Goal: Information Seeking & Learning: Find specific fact

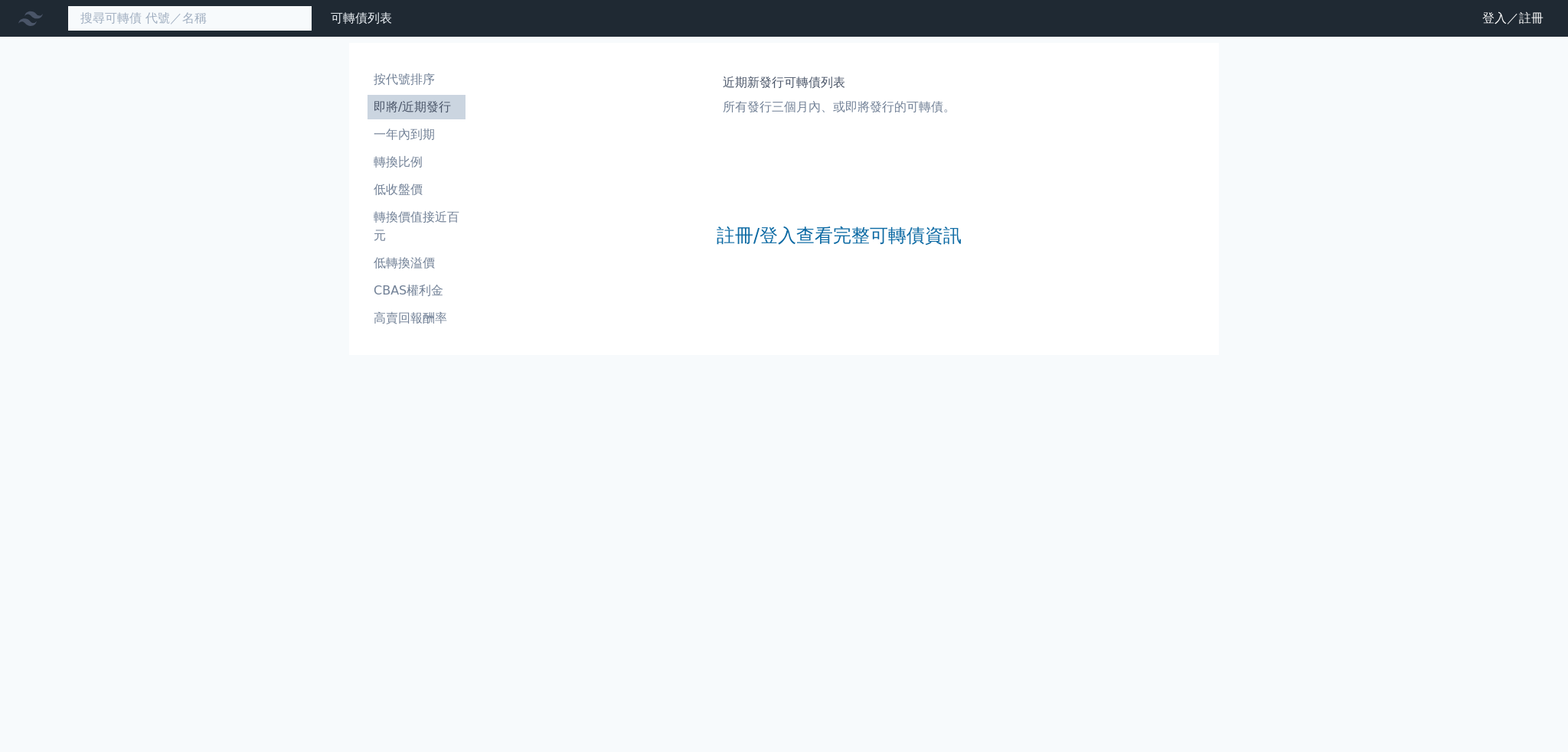
click at [148, 18] on input at bounding box center [190, 19] width 245 height 26
click at [214, 23] on input at bounding box center [190, 19] width 245 height 26
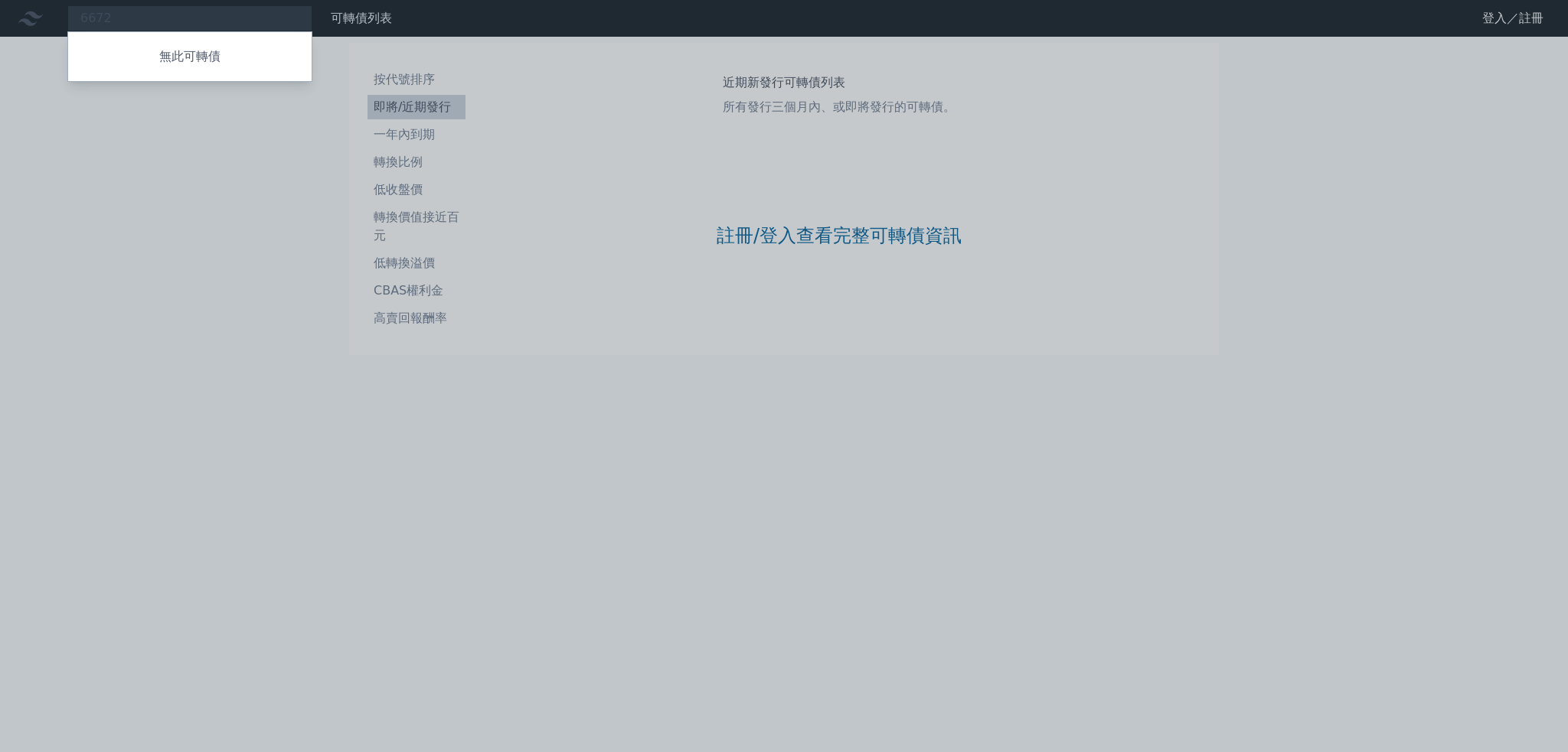
click at [208, 22] on div at bounding box center [784, 376] width 1568 height 752
click at [208, 22] on div "6672 無此可轉債" at bounding box center [190, 19] width 245 height 26
type input "6"
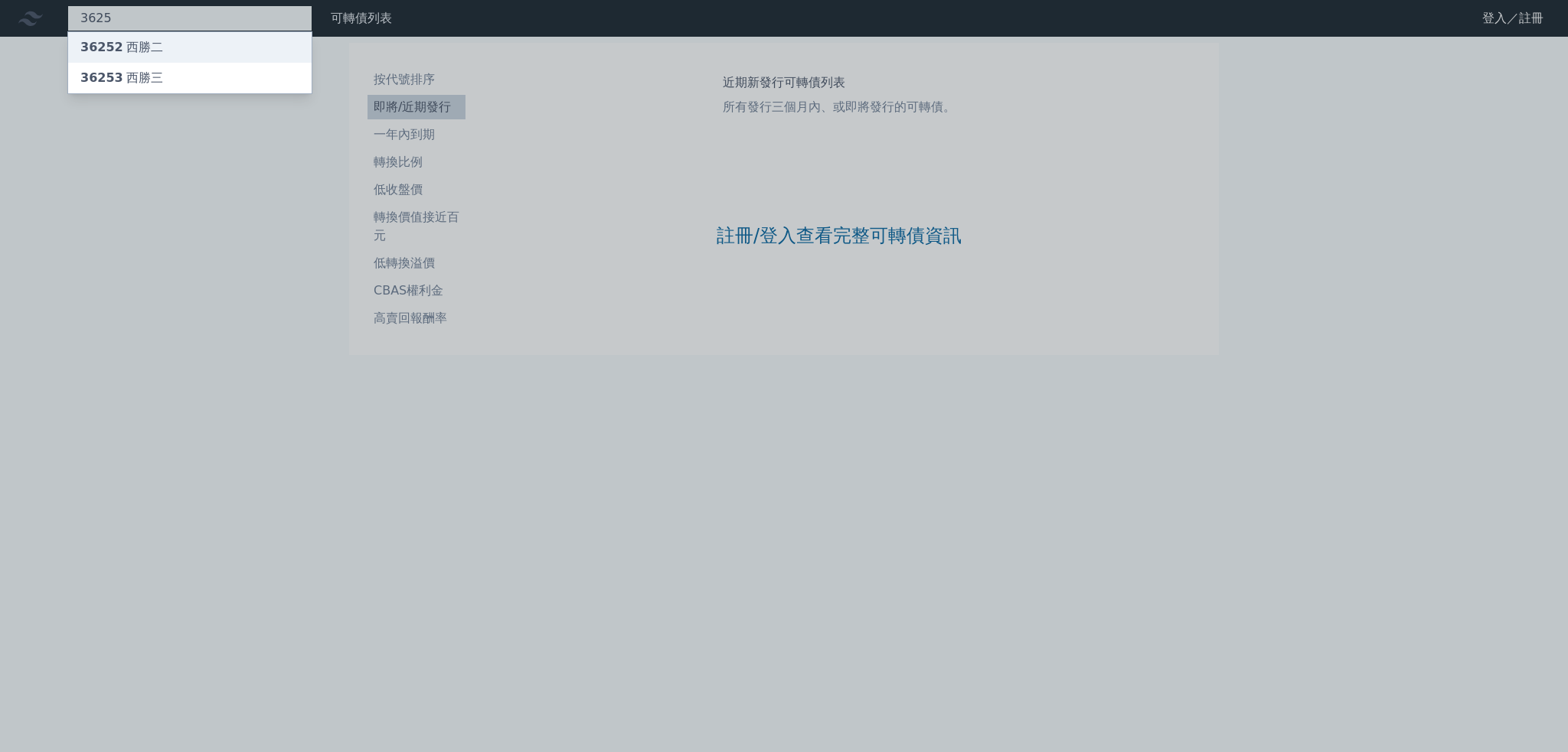
type input "3625"
click at [188, 39] on div "36252 西勝二" at bounding box center [190, 48] width 244 height 31
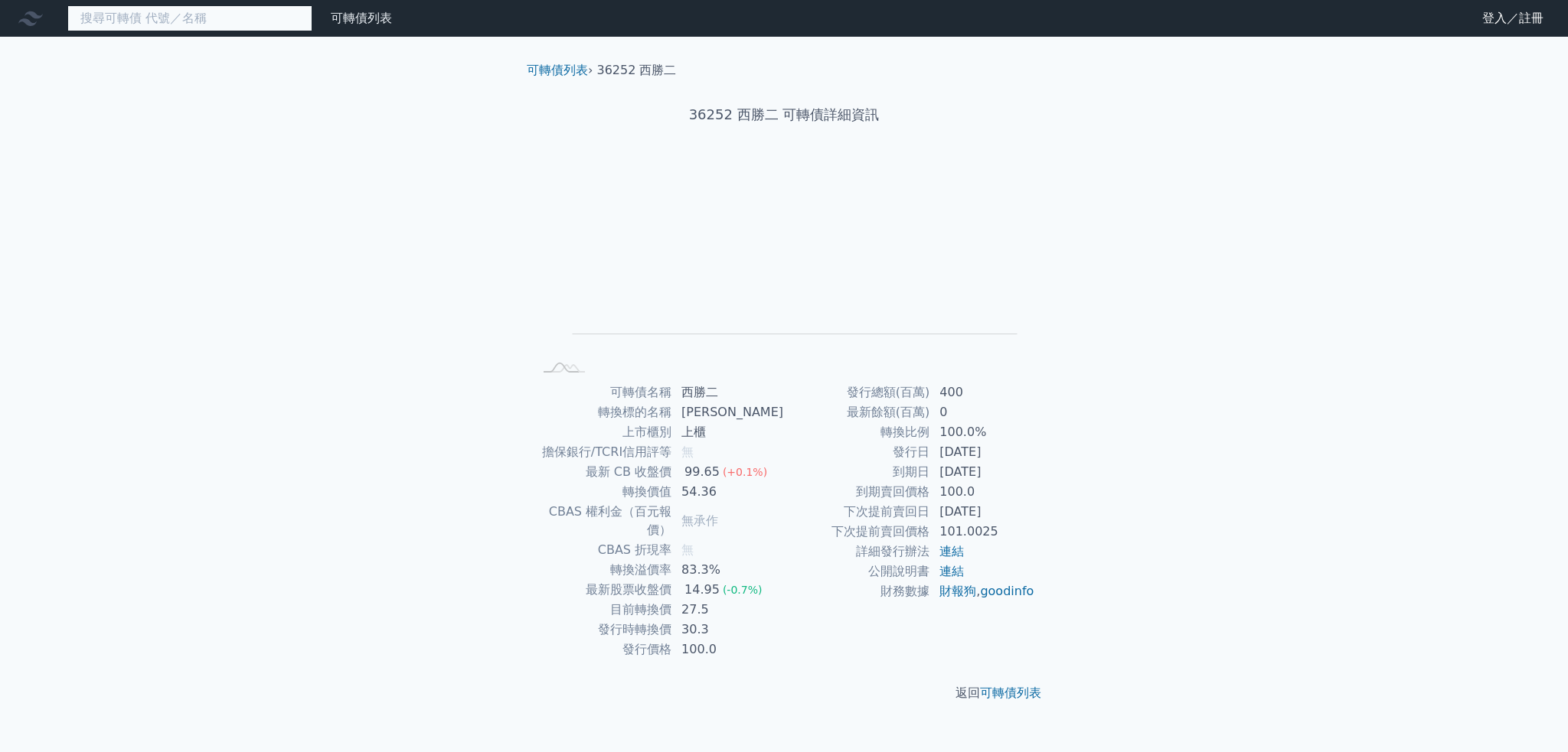
click at [197, 16] on input at bounding box center [190, 19] width 245 height 26
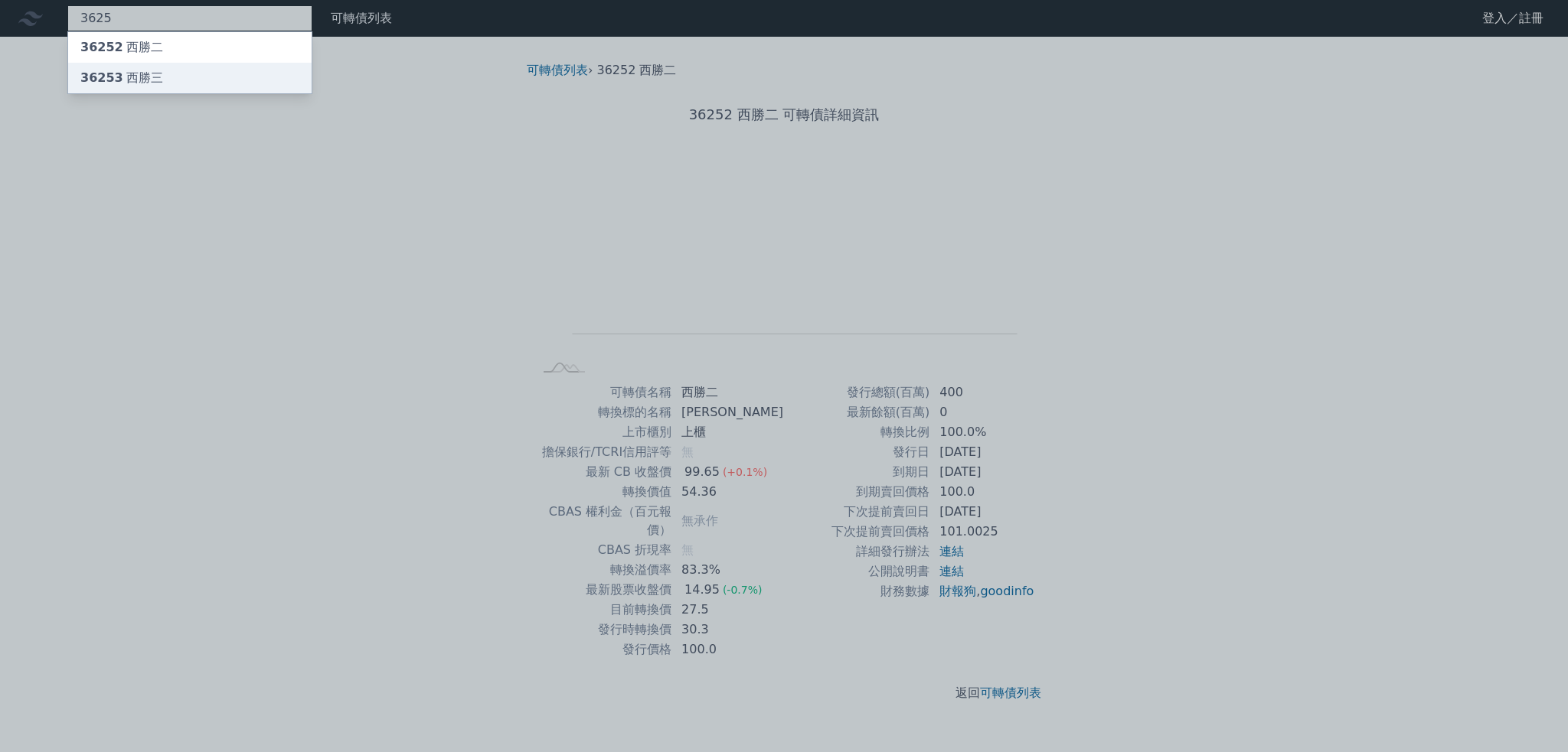
type input "3625"
click at [194, 84] on div "36253 西勝三" at bounding box center [190, 78] width 244 height 31
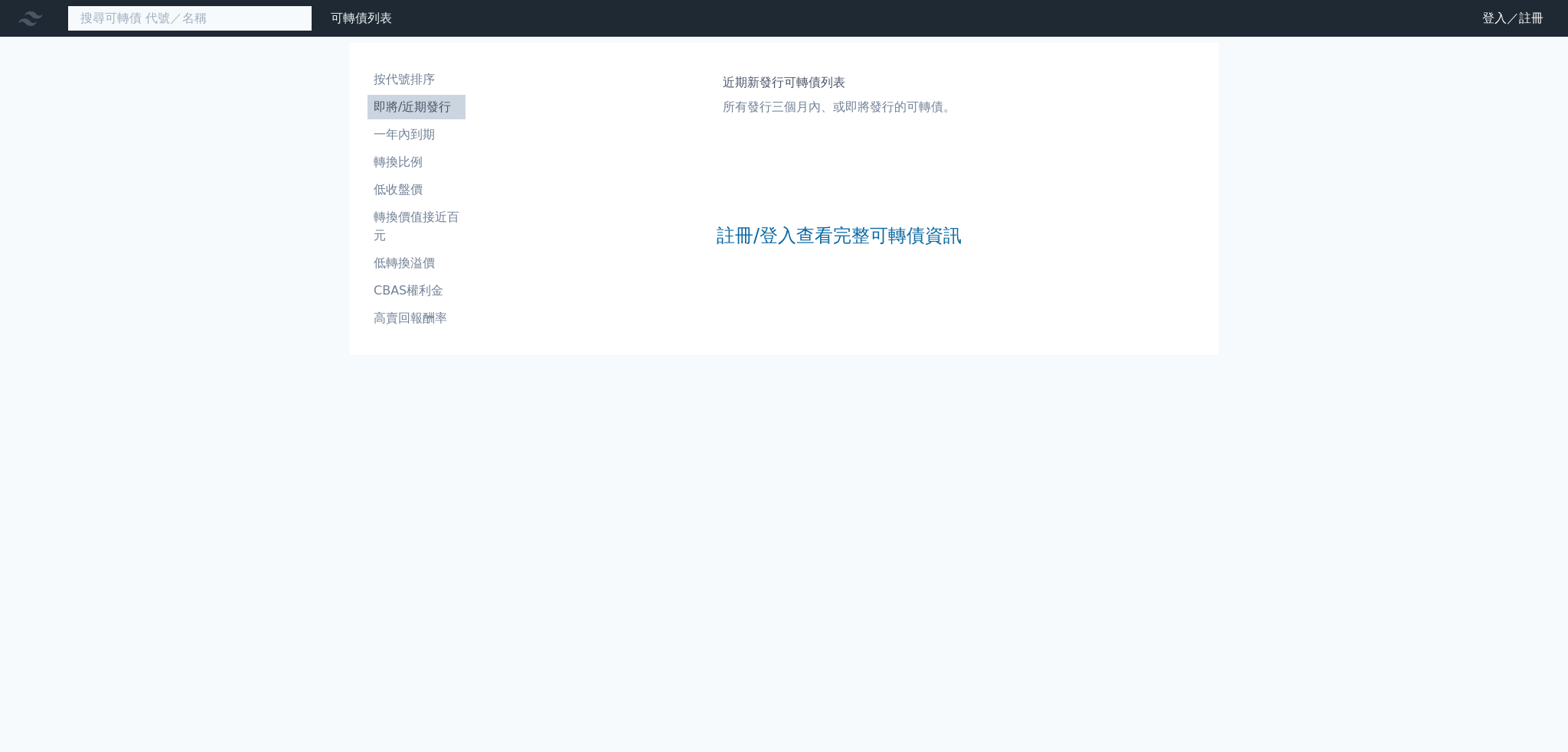
click at [135, 21] on input at bounding box center [190, 19] width 245 height 26
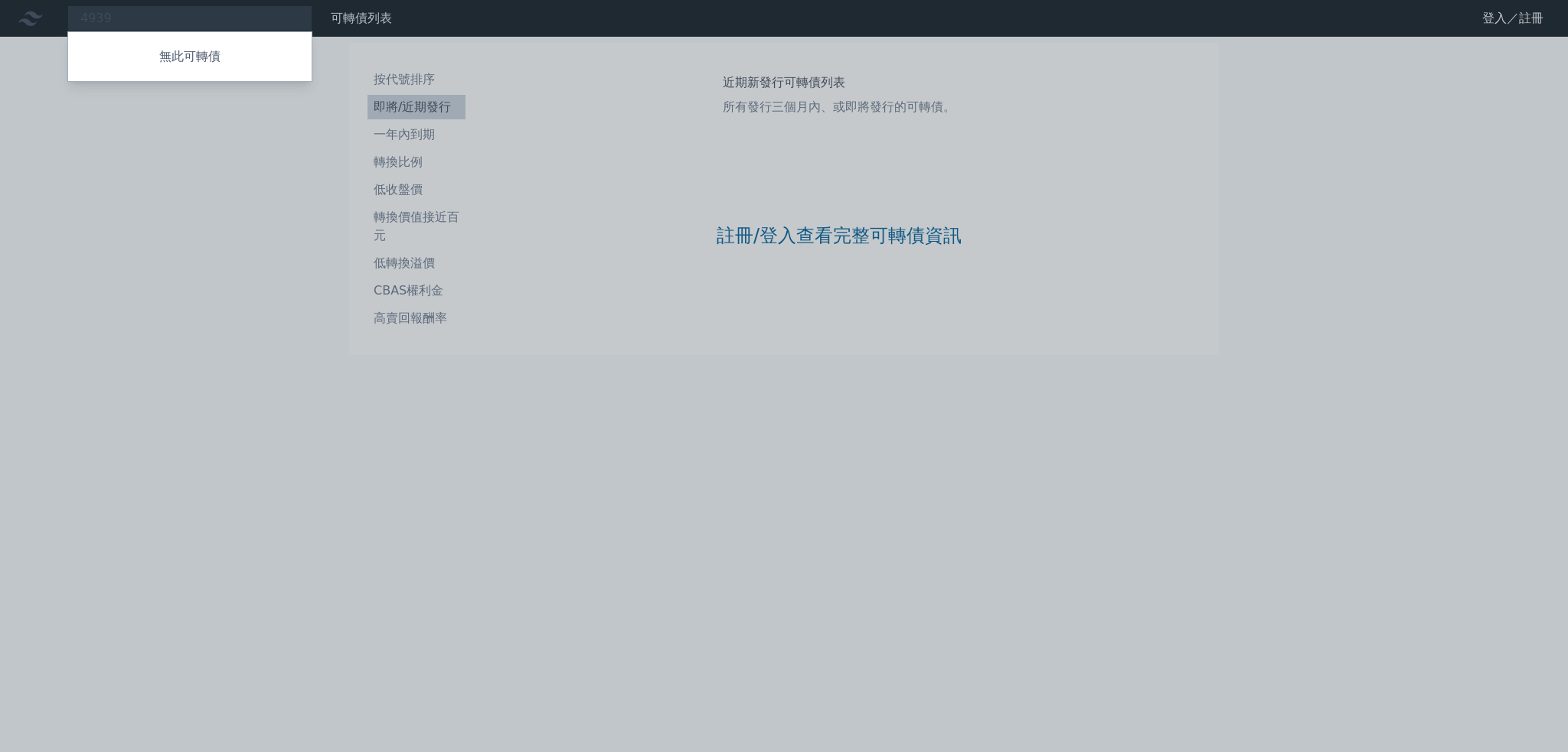
click at [199, 4] on div at bounding box center [784, 376] width 1568 height 752
click at [202, 24] on div "4939 無此可轉債" at bounding box center [190, 19] width 245 height 26
type input "4"
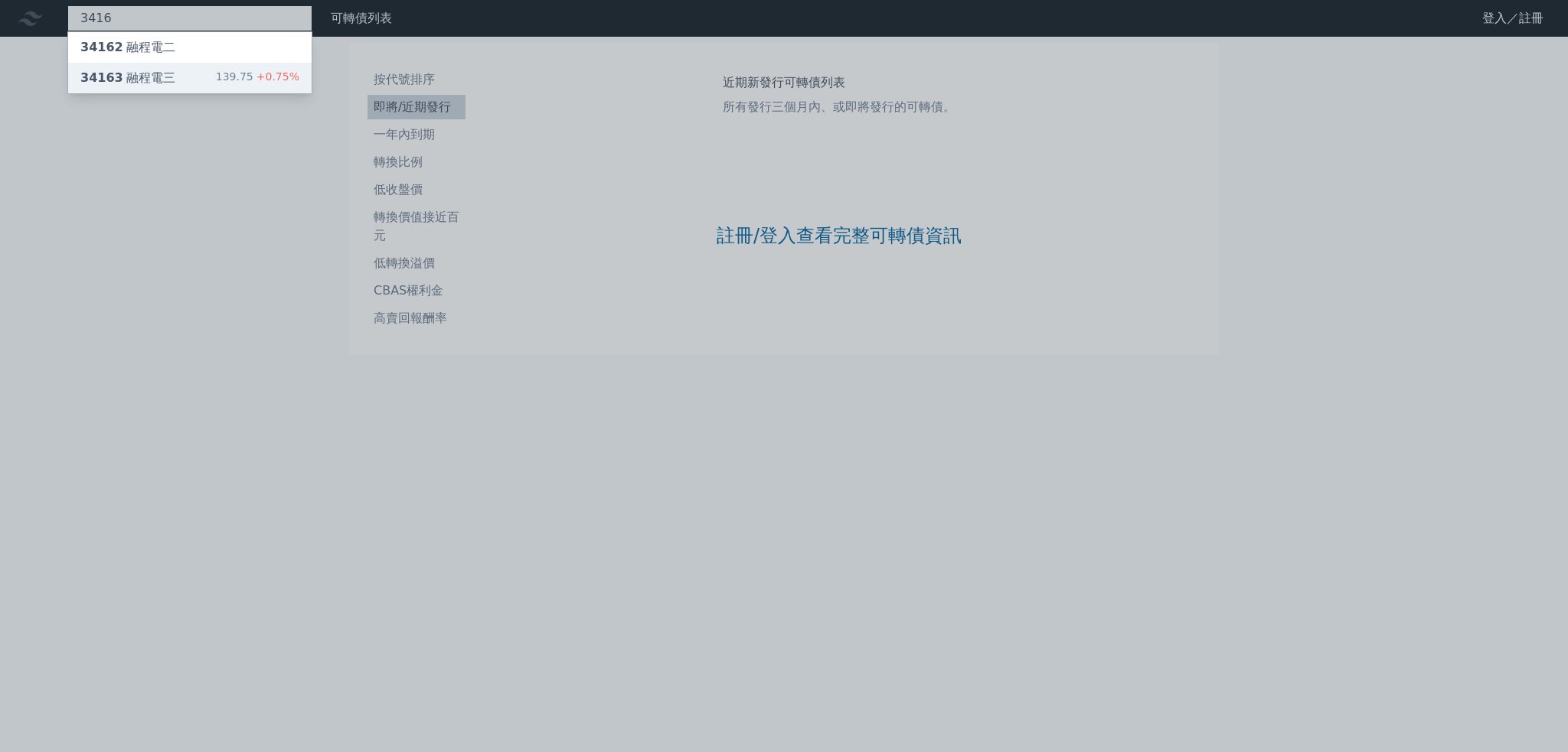
type input "3416"
click at [202, 84] on div "34163 融程電三 139.75 +0.75%" at bounding box center [190, 78] width 244 height 31
